Goal: Find contact information: Find contact information

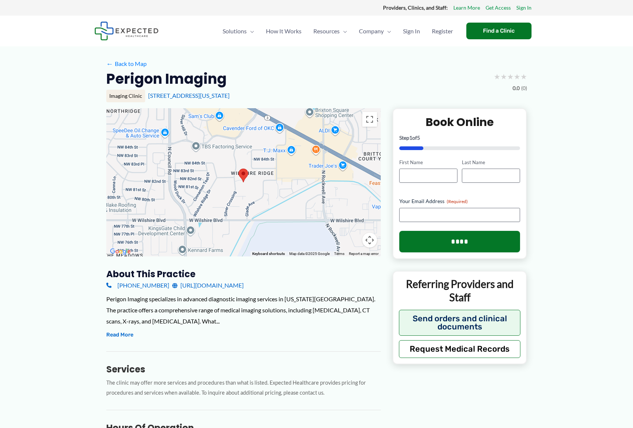
scroll to position [1, 0]
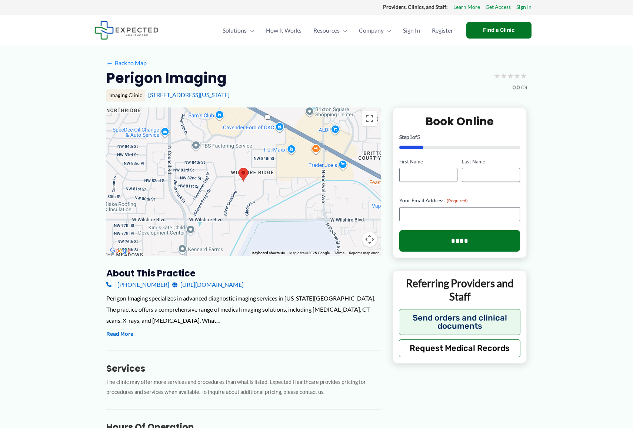
click at [128, 285] on link "[PHONE_NUMBER]" at bounding box center [137, 284] width 63 height 11
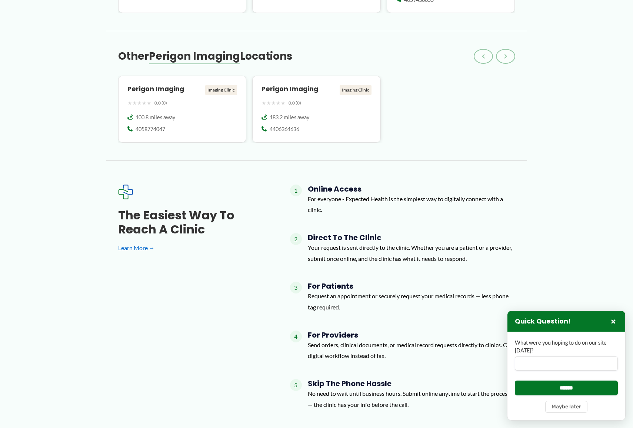
scroll to position [760, 0]
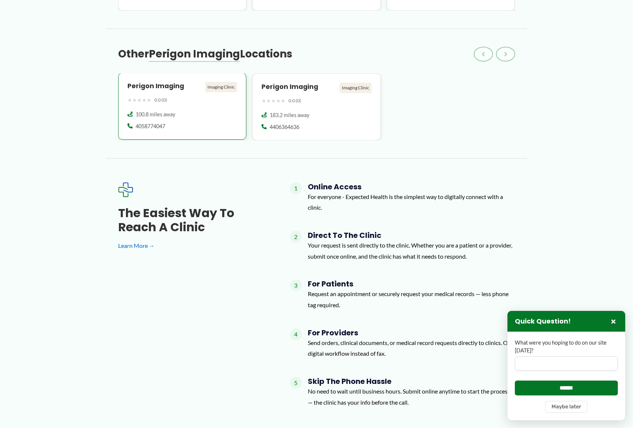
click at [221, 82] on div "Imaging Clinic" at bounding box center [221, 87] width 32 height 10
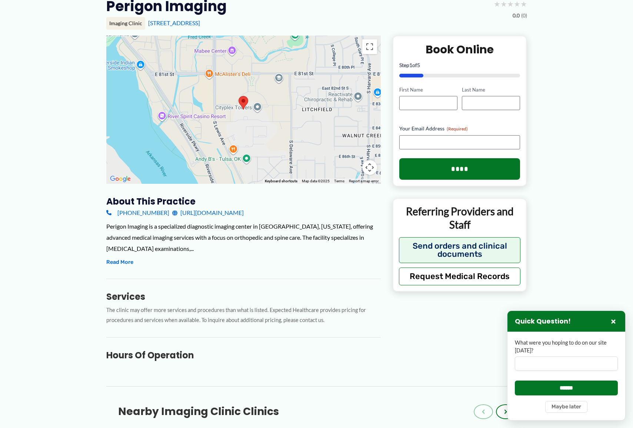
scroll to position [73, 0]
click at [202, 213] on link "http://perigonimaging.com/" at bounding box center [207, 212] width 71 height 11
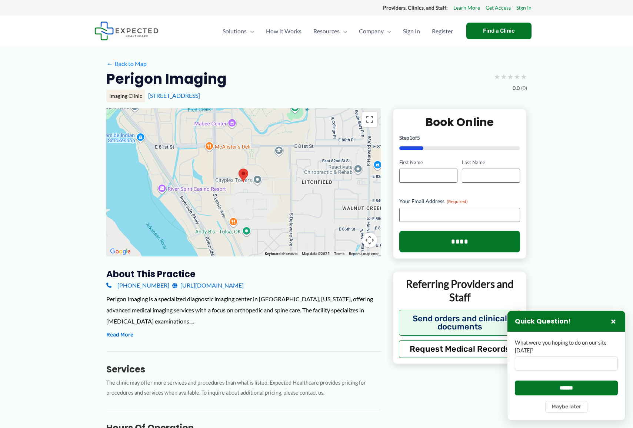
scroll to position [0, 0]
